Goal: Task Accomplishment & Management: Use online tool/utility

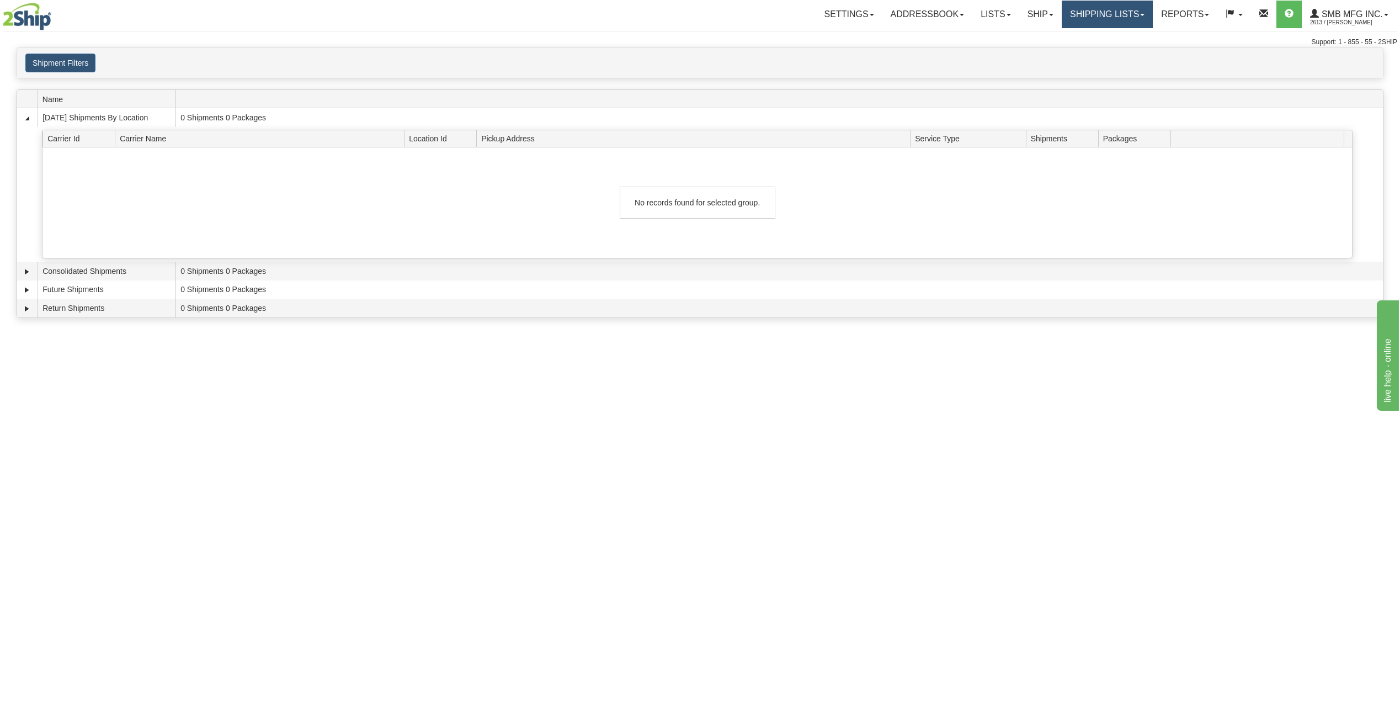
click at [1080, 20] on link "Shipping lists" at bounding box center [1107, 15] width 91 height 28
click at [916, 66] on div "Shipment Filters Website Agent Client" at bounding box center [700, 63] width 1366 height 19
click at [1030, 22] on link "Ship" at bounding box center [1040, 15] width 42 height 28
click at [1026, 36] on link "Ship Screen" at bounding box center [1011, 38] width 100 height 14
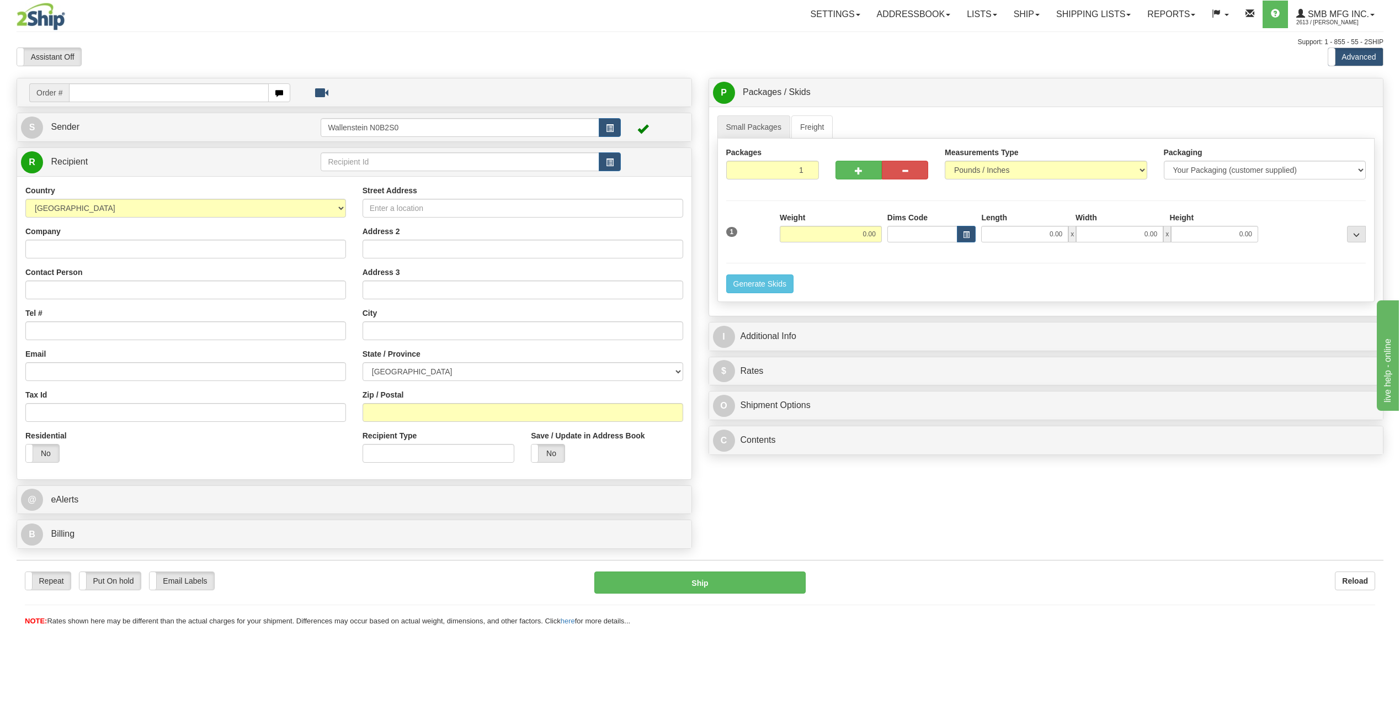
click at [703, 697] on div "Toggle navigation Settings Shipping Preferences Fields Preferences New" at bounding box center [700, 354] width 1400 height 709
click at [701, 289] on div "P Packages / Skids 1 Packages - Weight: 0.00 Lbs 1 Skids - Weight: NaN Lbs Ship…" at bounding box center [1046, 269] width 692 height 382
click at [699, 266] on div "Order # S Sender" at bounding box center [354, 316] width 692 height 476
click at [699, 304] on div "Order # S Sender" at bounding box center [354, 316] width 692 height 476
click at [700, 308] on div "P Packages / Skids 1 Packages - Weight: 0.00 Lbs 1 Skids - Weight: NaN Lbs Ship…" at bounding box center [1046, 269] width 692 height 382
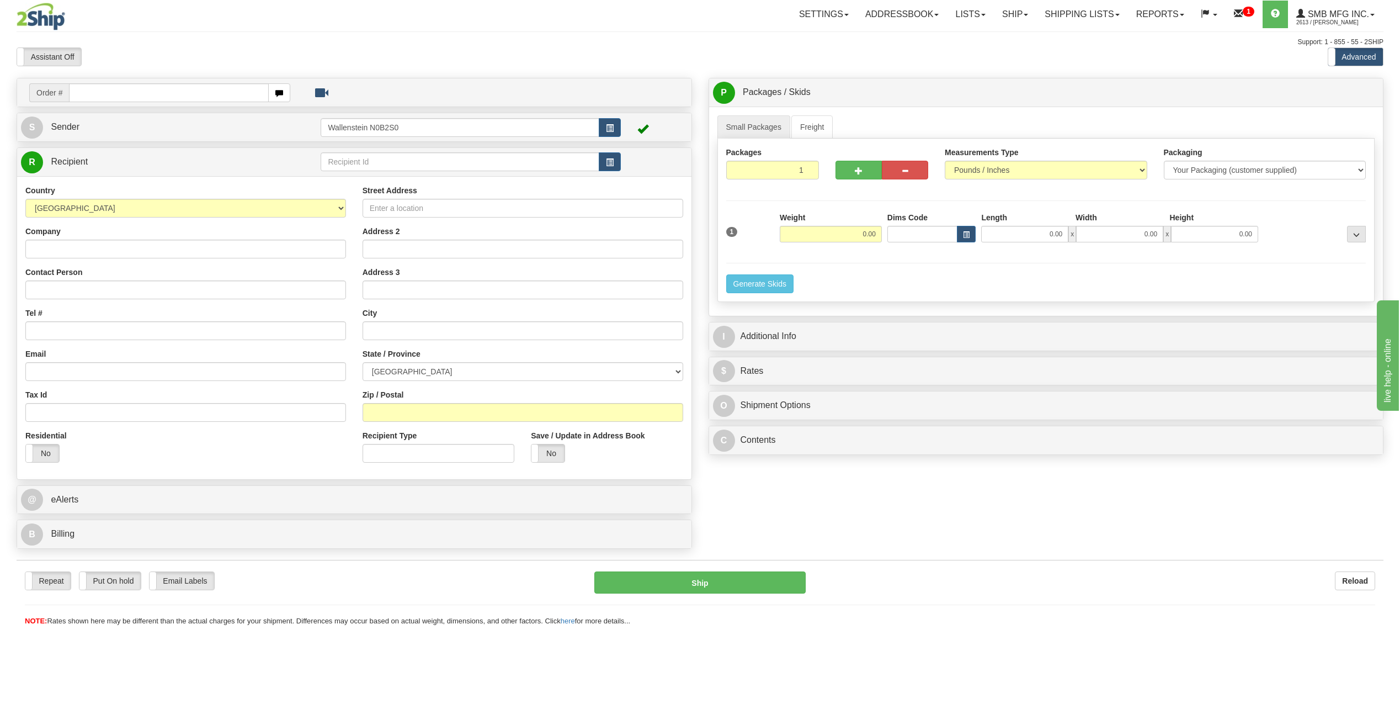
click at [698, 310] on div "Order # S Sender" at bounding box center [354, 316] width 692 height 476
click at [700, 297] on div "P Packages / Skids 1 Packages - Weight: 0.00 Lbs 1 Skids - Weight: NaN Lbs Ship…" at bounding box center [1046, 269] width 692 height 382
click at [699, 299] on div "Order # S Sender" at bounding box center [354, 316] width 692 height 476
click at [1008, 16] on link "Ship" at bounding box center [1015, 15] width 42 height 28
click at [998, 35] on link "Ship Screen" at bounding box center [986, 38] width 100 height 14
